Goal: Information Seeking & Learning: Learn about a topic

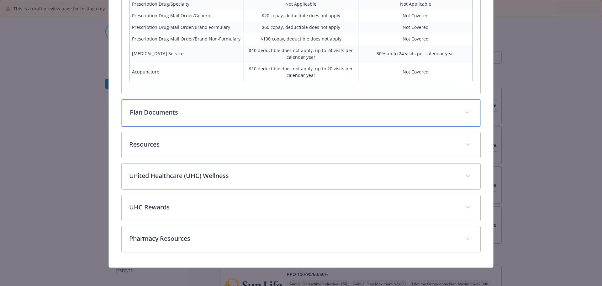
scroll to position [1095, 0]
click at [233, 109] on p "Plan Documents" at bounding box center [294, 112] width 328 height 9
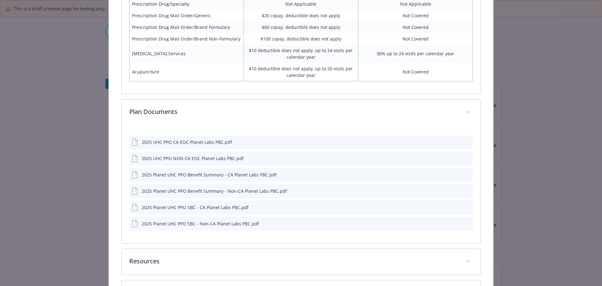
click at [181, 143] on div "2025 UHC PPO CA EOC Planet Labs PBC.pdf" at bounding box center [187, 142] width 90 height 7
click at [464, 140] on icon "preview file" at bounding box center [467, 141] width 6 height 4
click at [465, 157] on icon "preview file" at bounding box center [467, 158] width 6 height 4
click at [464, 173] on icon "preview file" at bounding box center [467, 174] width 6 height 4
click at [464, 188] on icon "preview file" at bounding box center [467, 190] width 6 height 4
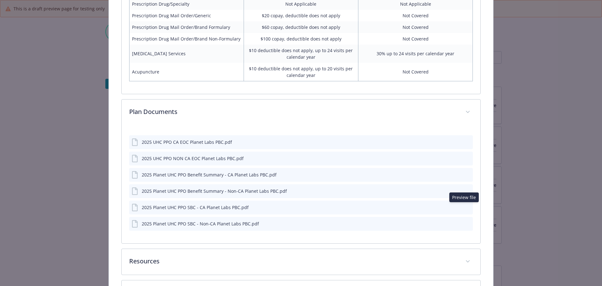
click at [465, 204] on button "details for plan Medical - UHC PPO Plan - Medical PPO" at bounding box center [468, 207] width 6 height 7
click at [464, 205] on icon "preview file" at bounding box center [467, 206] width 6 height 4
click at [466, 223] on icon "preview file" at bounding box center [467, 223] width 6 height 4
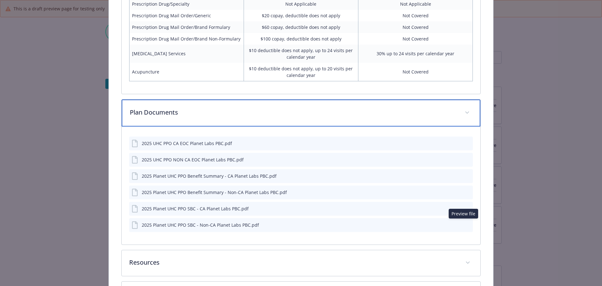
click at [462, 109] on span "details for plan Medical - UHC PPO Plan - Medical PPO" at bounding box center [467, 113] width 10 height 10
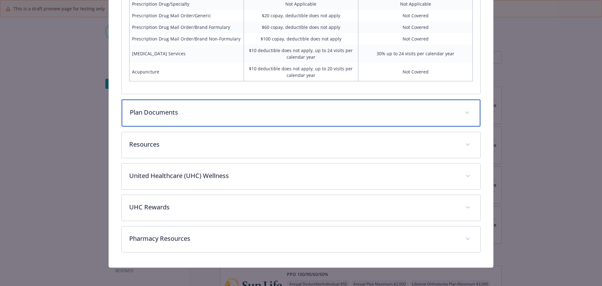
scroll to position [1096, 0]
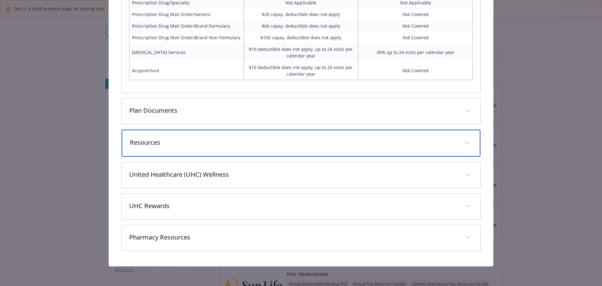
click at [294, 145] on p "Resources" at bounding box center [294, 142] width 328 height 9
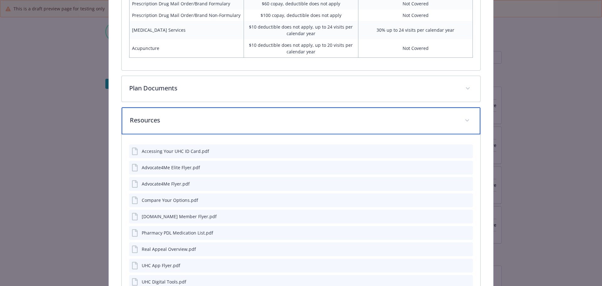
scroll to position [1128, 0]
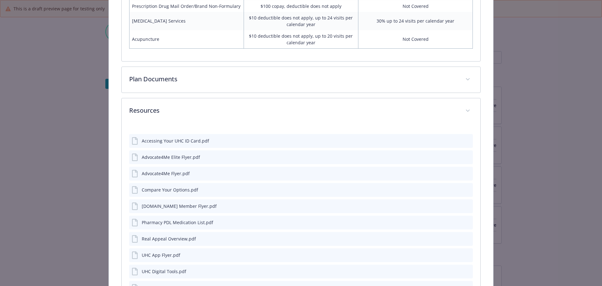
click at [464, 142] on icon "preview file" at bounding box center [467, 140] width 6 height 4
click at [464, 155] on icon "preview file" at bounding box center [467, 156] width 6 height 4
click at [464, 171] on icon "preview file" at bounding box center [467, 173] width 6 height 4
click at [464, 172] on icon "preview file" at bounding box center [467, 173] width 6 height 4
click at [466, 206] on icon "preview file" at bounding box center [467, 205] width 6 height 4
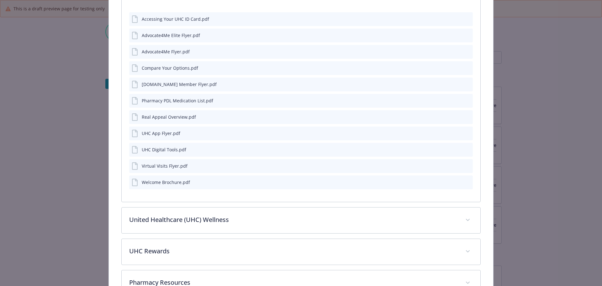
scroll to position [1253, 0]
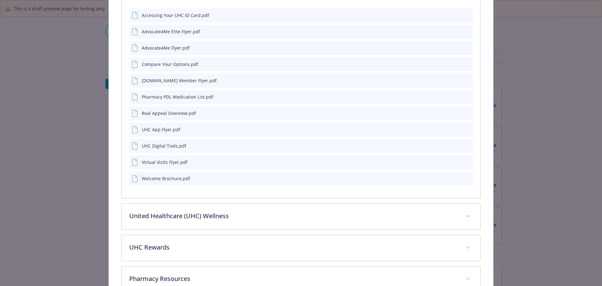
click at [464, 97] on icon "preview file" at bounding box center [467, 96] width 6 height 4
click at [464, 112] on icon "preview file" at bounding box center [467, 112] width 6 height 4
click at [464, 127] on icon "preview file" at bounding box center [467, 129] width 6 height 4
click at [464, 143] on icon "preview file" at bounding box center [467, 145] width 6 height 4
click at [464, 160] on icon "preview file" at bounding box center [467, 161] width 6 height 4
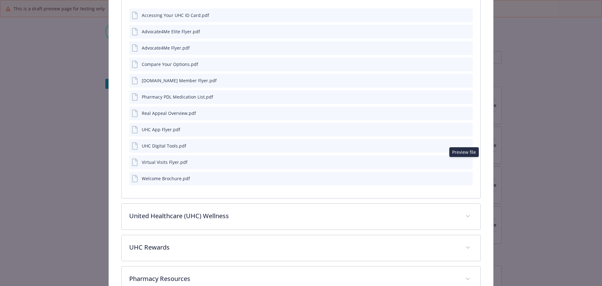
click at [464, 176] on icon "preview file" at bounding box center [467, 178] width 6 height 4
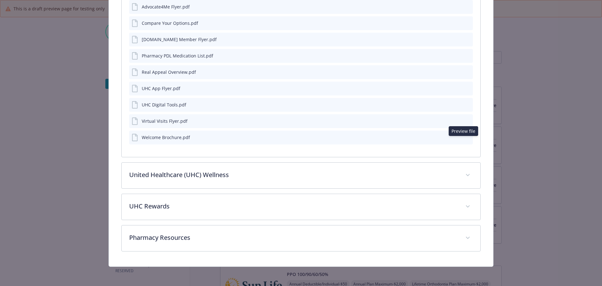
scroll to position [1295, 0]
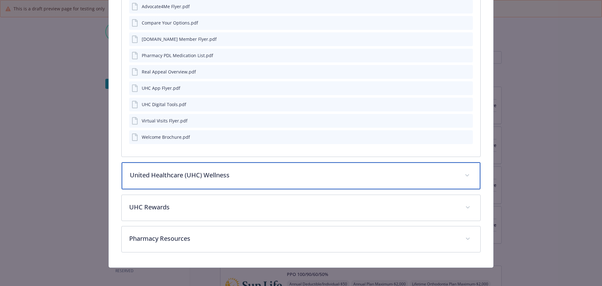
drag, startPoint x: 224, startPoint y: 178, endPoint x: 227, endPoint y: 180, distance: 3.5
click at [225, 178] on p "United Healthcare (UHC) Wellness" at bounding box center [294, 174] width 328 height 9
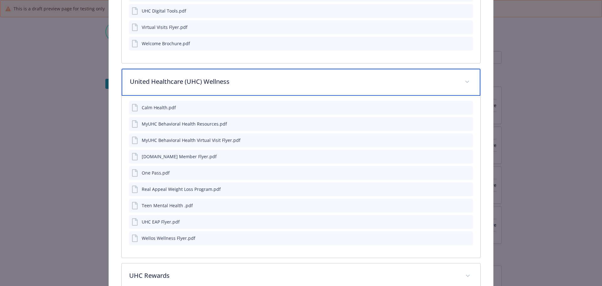
scroll to position [1389, 0]
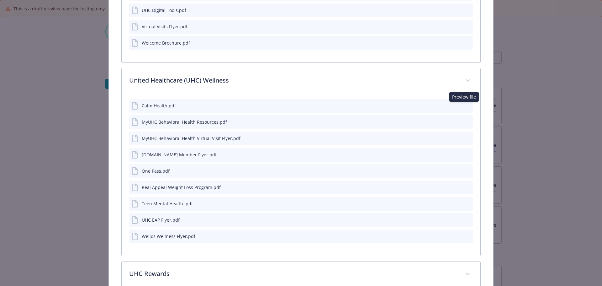
click at [464, 105] on icon "preview file" at bounding box center [467, 105] width 6 height 4
click at [464, 119] on icon "preview file" at bounding box center [467, 121] width 6 height 4
click at [466, 137] on icon "preview file" at bounding box center [467, 137] width 6 height 4
click at [464, 154] on icon "preview file" at bounding box center [467, 154] width 6 height 4
click at [464, 169] on icon "preview file" at bounding box center [467, 170] width 6 height 4
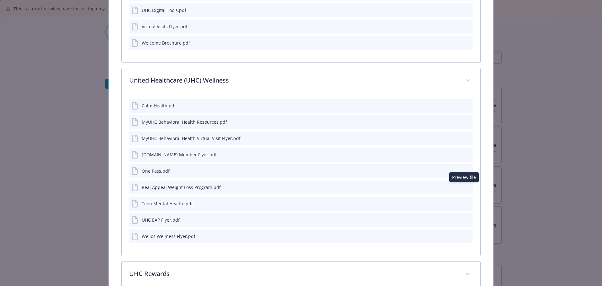
click at [464, 185] on icon "preview file" at bounding box center [467, 186] width 6 height 4
click at [464, 201] on icon "preview file" at bounding box center [467, 203] width 6 height 4
click at [464, 219] on icon "preview file" at bounding box center [467, 219] width 6 height 4
click at [465, 235] on icon "preview file" at bounding box center [467, 235] width 6 height 4
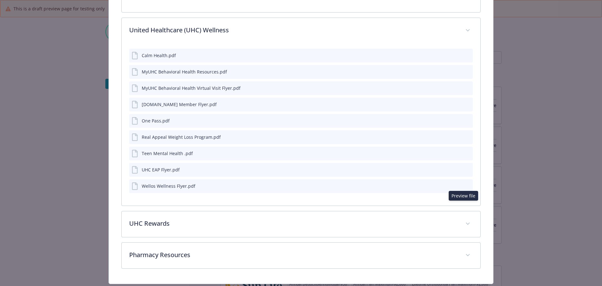
scroll to position [1456, 0]
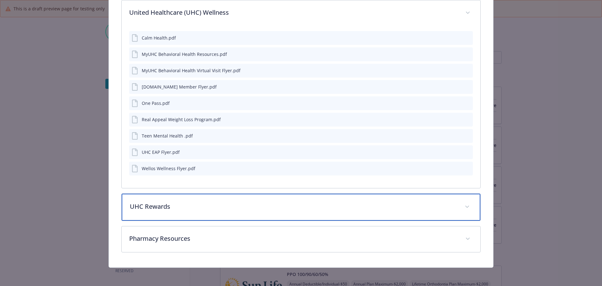
click at [333, 205] on p "UHC Rewards" at bounding box center [294, 206] width 328 height 9
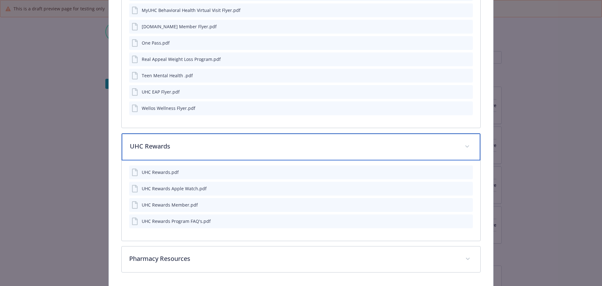
scroll to position [1519, 0]
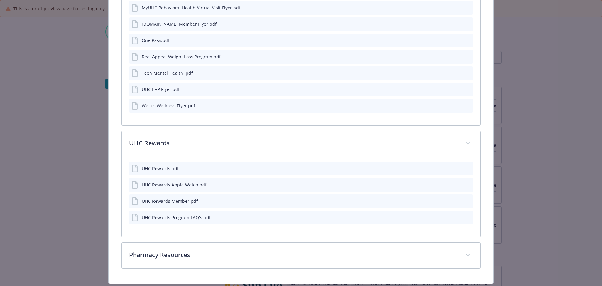
click at [464, 170] on button "preview file" at bounding box center [466, 168] width 7 height 6
click at [464, 184] on icon "preview file" at bounding box center [467, 184] width 6 height 4
click at [464, 198] on icon "preview file" at bounding box center [467, 200] width 6 height 4
click at [465, 215] on icon "preview file" at bounding box center [467, 216] width 6 height 4
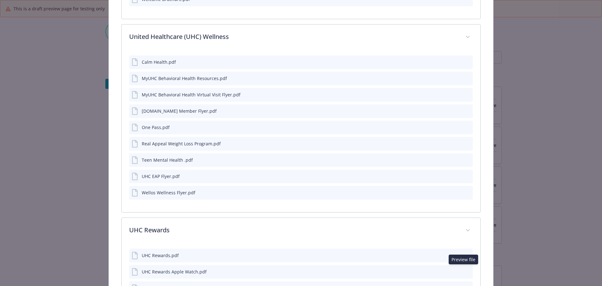
scroll to position [1425, 0]
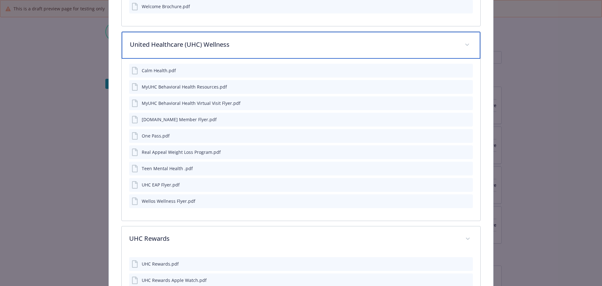
click at [464, 41] on span "details for plan Medical - UHC PPO Plan - Medical PPO" at bounding box center [467, 45] width 10 height 10
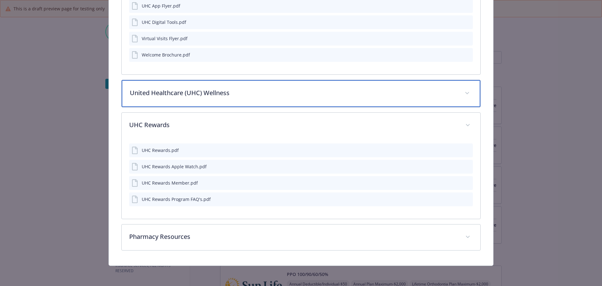
scroll to position [1376, 0]
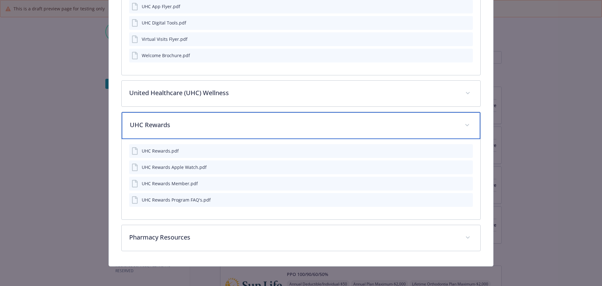
click at [459, 127] on div "UHC Rewards" at bounding box center [301, 125] width 359 height 27
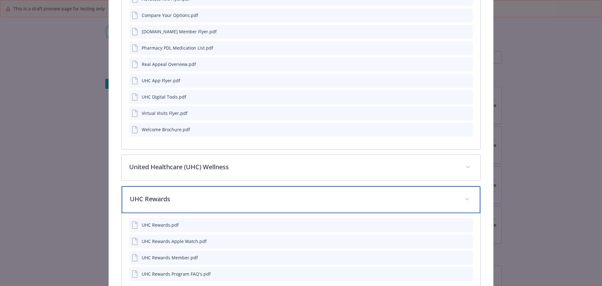
scroll to position [1296, 0]
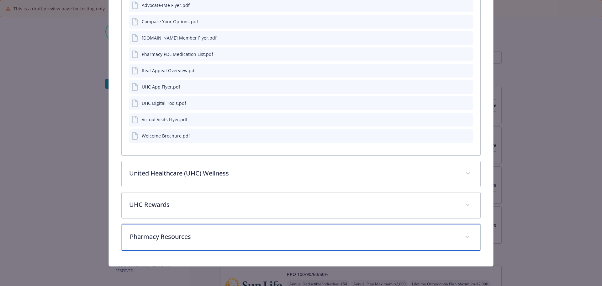
drag, startPoint x: 461, startPoint y: 236, endPoint x: 440, endPoint y: 214, distance: 30.0
click at [462, 235] on span "details for plan Medical - UHC PPO Plan - Medical PPO" at bounding box center [467, 237] width 10 height 10
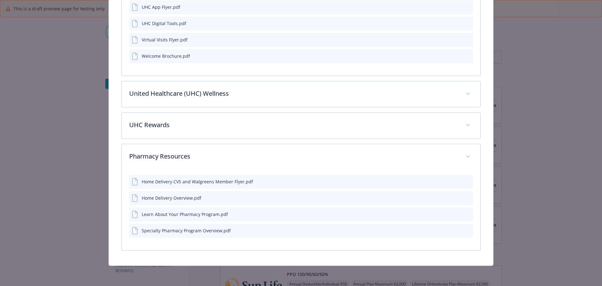
scroll to position [1375, 0]
click at [464, 181] on icon "preview file" at bounding box center [467, 181] width 6 height 4
click at [464, 198] on icon "preview file" at bounding box center [467, 198] width 6 height 4
click at [464, 212] on icon "preview file" at bounding box center [467, 214] width 6 height 4
click at [464, 232] on icon "preview file" at bounding box center [467, 230] width 6 height 4
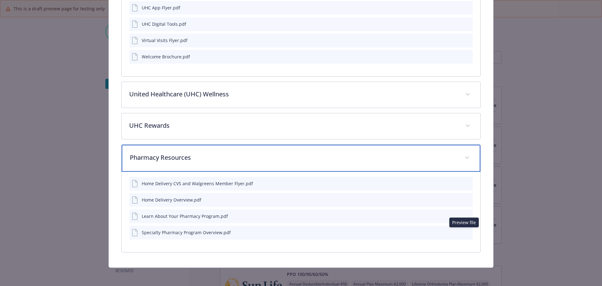
click at [462, 154] on span "details for plan Medical - UHC PPO Plan - Medical PPO" at bounding box center [467, 158] width 10 height 10
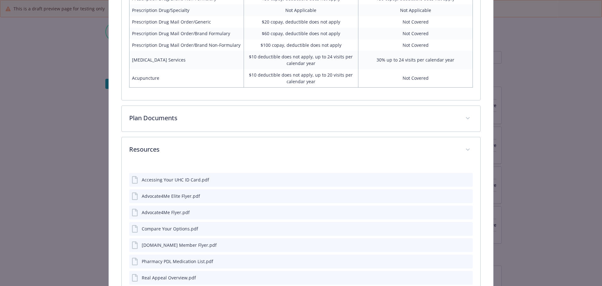
scroll to position [1139, 0]
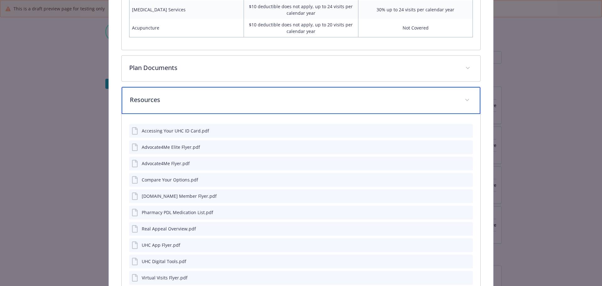
click at [465, 101] on span "details for plan Medical - UHC PPO Plan - Medical PPO" at bounding box center [467, 100] width 10 height 10
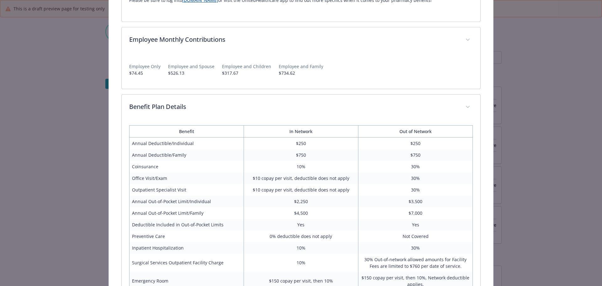
scroll to position [720, 0]
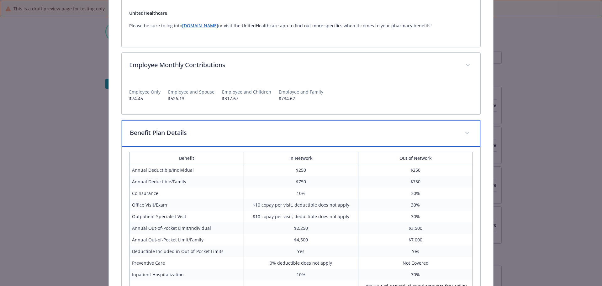
click at [463, 129] on span "details for plan Medical - UHC PPO Plan - Medical PPO" at bounding box center [467, 133] width 10 height 10
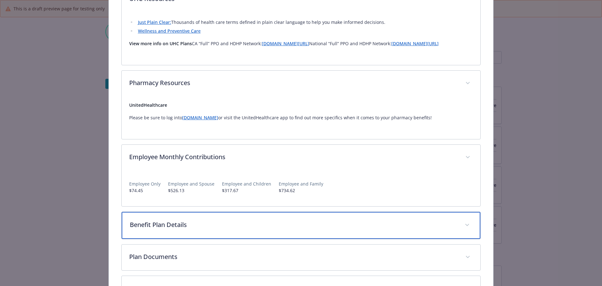
scroll to position [626, 0]
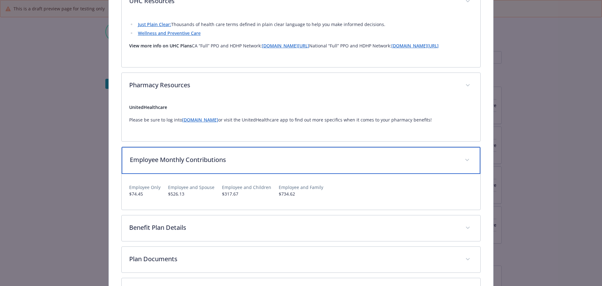
click at [462, 161] on span "details for plan Medical - UHC PPO Plan - Medical PPO" at bounding box center [467, 160] width 10 height 10
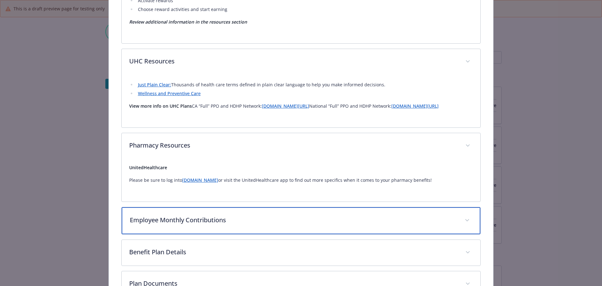
scroll to position [563, 0]
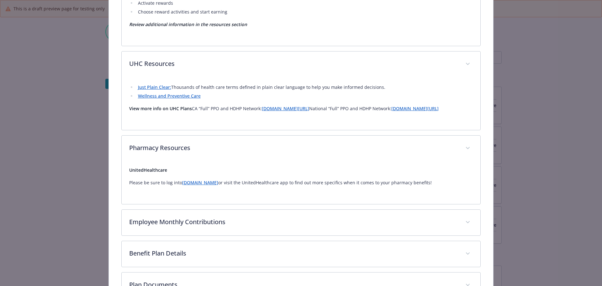
click at [199, 180] on link "www.myuhc.com" at bounding box center [200, 182] width 36 height 6
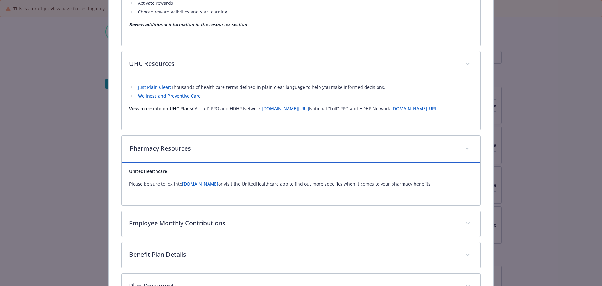
click at [462, 144] on span "details for plan Medical - UHC PPO Plan - Medical PPO" at bounding box center [467, 149] width 10 height 10
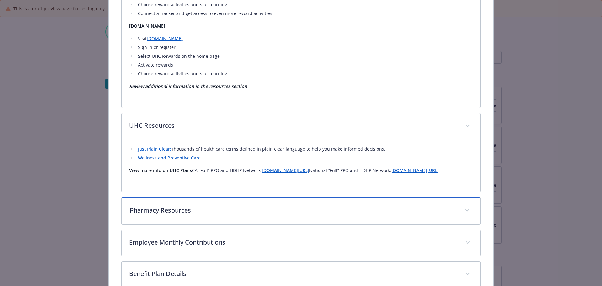
scroll to position [501, 0]
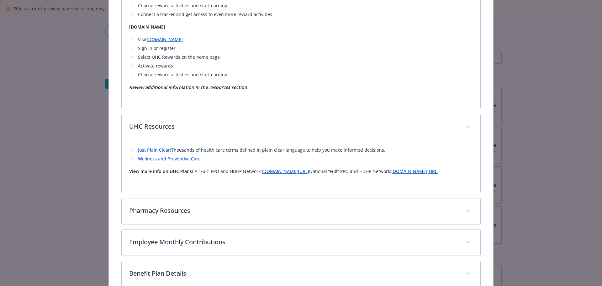
click at [157, 147] on link "Just Plain Clear:" at bounding box center [154, 150] width 33 height 6
click at [177, 156] on link "Wellness and Preventive Care" at bounding box center [169, 159] width 63 height 6
click at [288, 168] on link "www.whyuhc.com/selectpluswest" at bounding box center [285, 171] width 47 height 6
click at [391, 172] on link "www.whyuhc.com/choiceplus" at bounding box center [414, 171] width 47 height 6
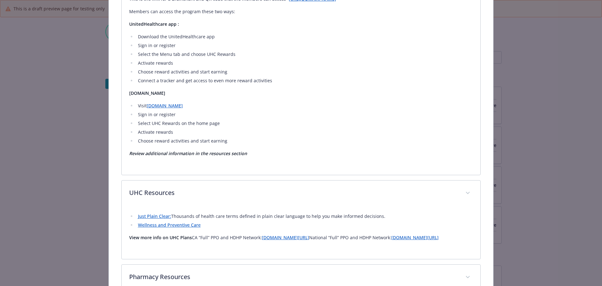
scroll to position [407, 0]
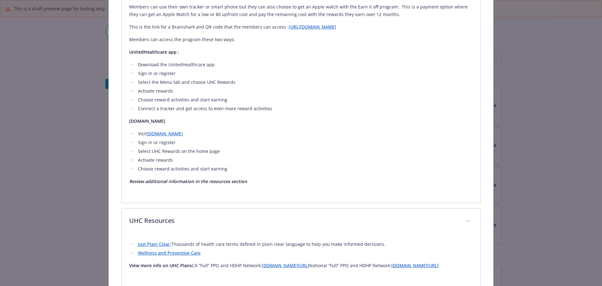
click at [153, 130] on link "myuhc.com" at bounding box center [165, 133] width 36 height 6
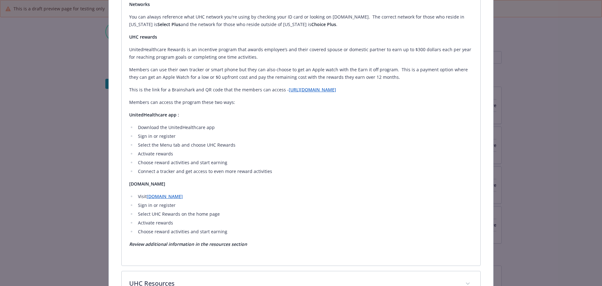
scroll to position [313, 0]
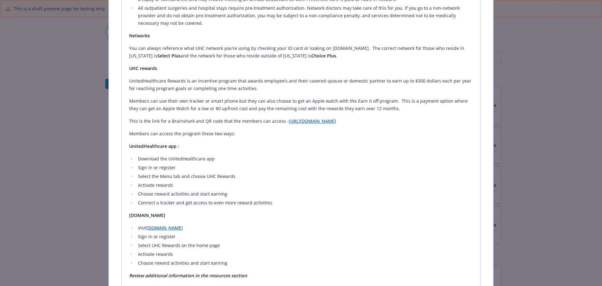
click at [313, 118] on link "https://www.brainshark.com/uhc/vu?pi=zIgziotbuzkHC7z0" at bounding box center [312, 121] width 47 height 6
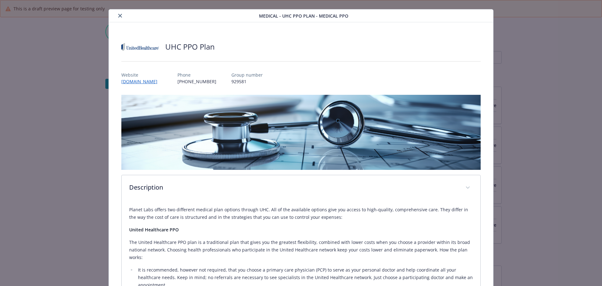
scroll to position [0, 0]
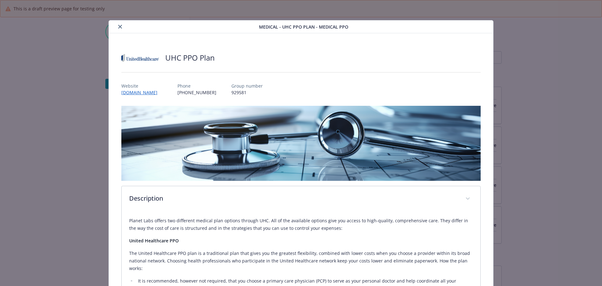
click at [121, 26] on icon "close" at bounding box center [120, 27] width 4 height 4
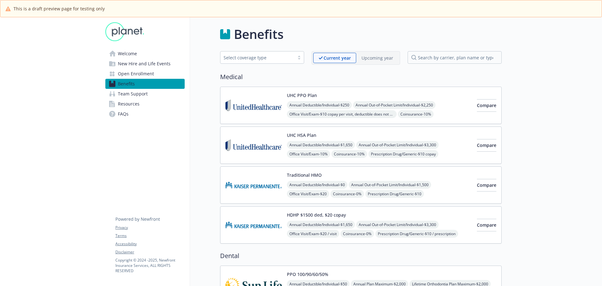
click at [130, 65] on span "New Hire and Life Events" at bounding box center [144, 64] width 53 height 10
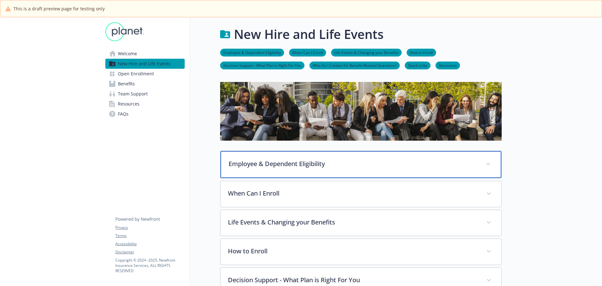
click at [243, 161] on p "Employee & Dependent Eligibility" at bounding box center [354, 163] width 250 height 9
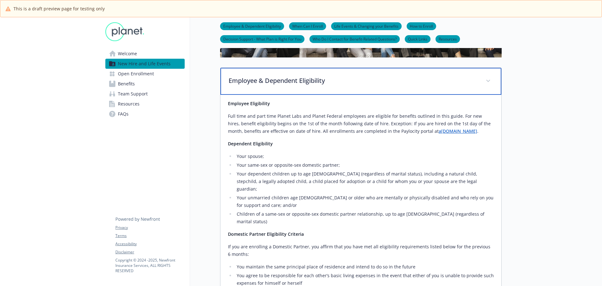
scroll to position [94, 0]
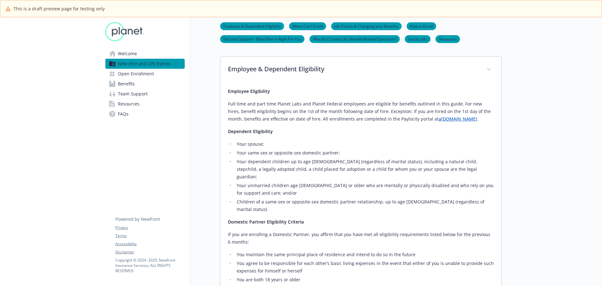
click at [133, 50] on span "Welcome" at bounding box center [127, 54] width 19 height 10
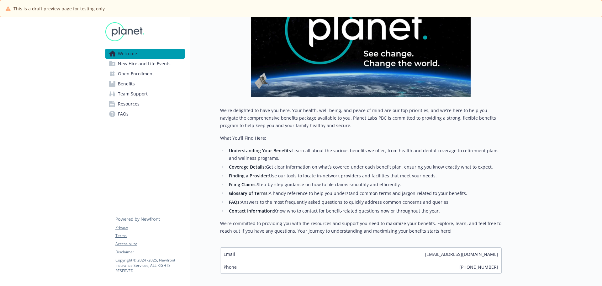
scroll to position [157, 0]
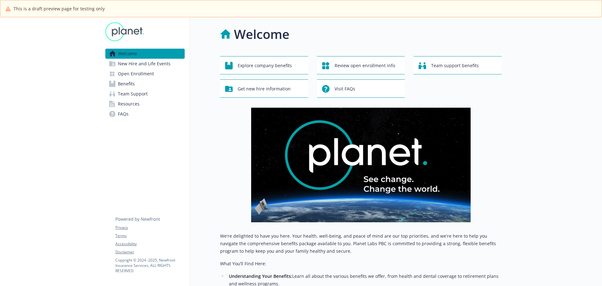
scroll to position [157, 0]
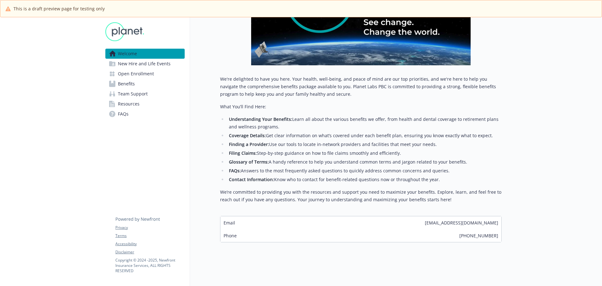
click at [125, 105] on span "Resources" at bounding box center [129, 104] width 22 height 10
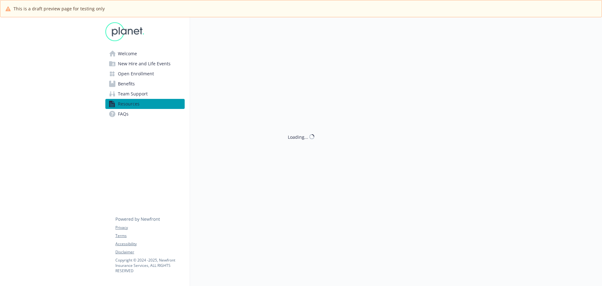
scroll to position [157, 0]
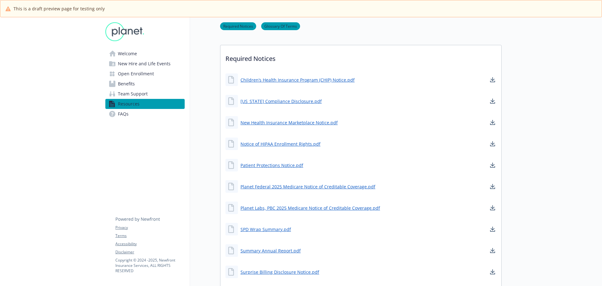
click at [140, 94] on span "Team Support" at bounding box center [133, 94] width 30 height 10
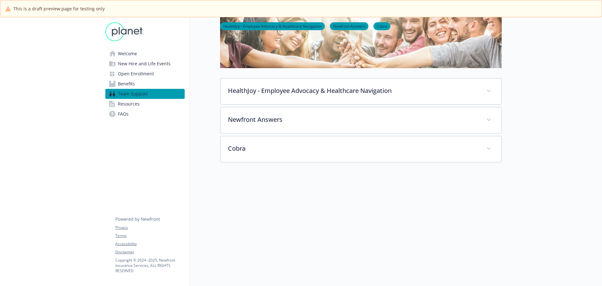
scroll to position [64, 0]
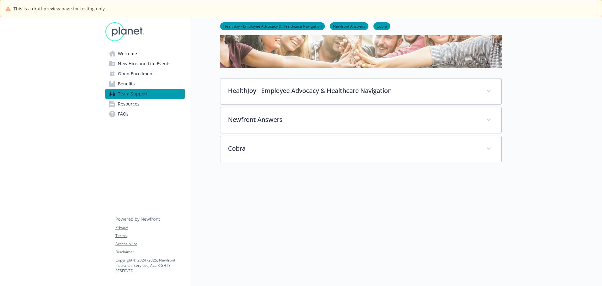
click at [127, 55] on span "Welcome" at bounding box center [127, 54] width 19 height 10
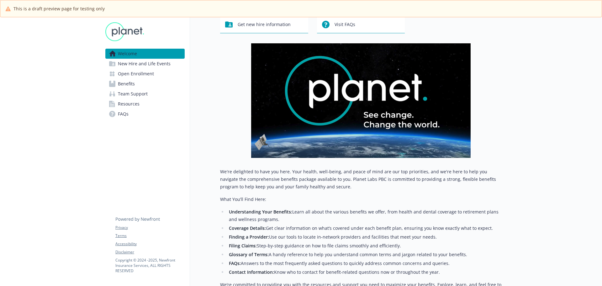
scroll to position [64, 0]
